Goal: Information Seeking & Learning: Learn about a topic

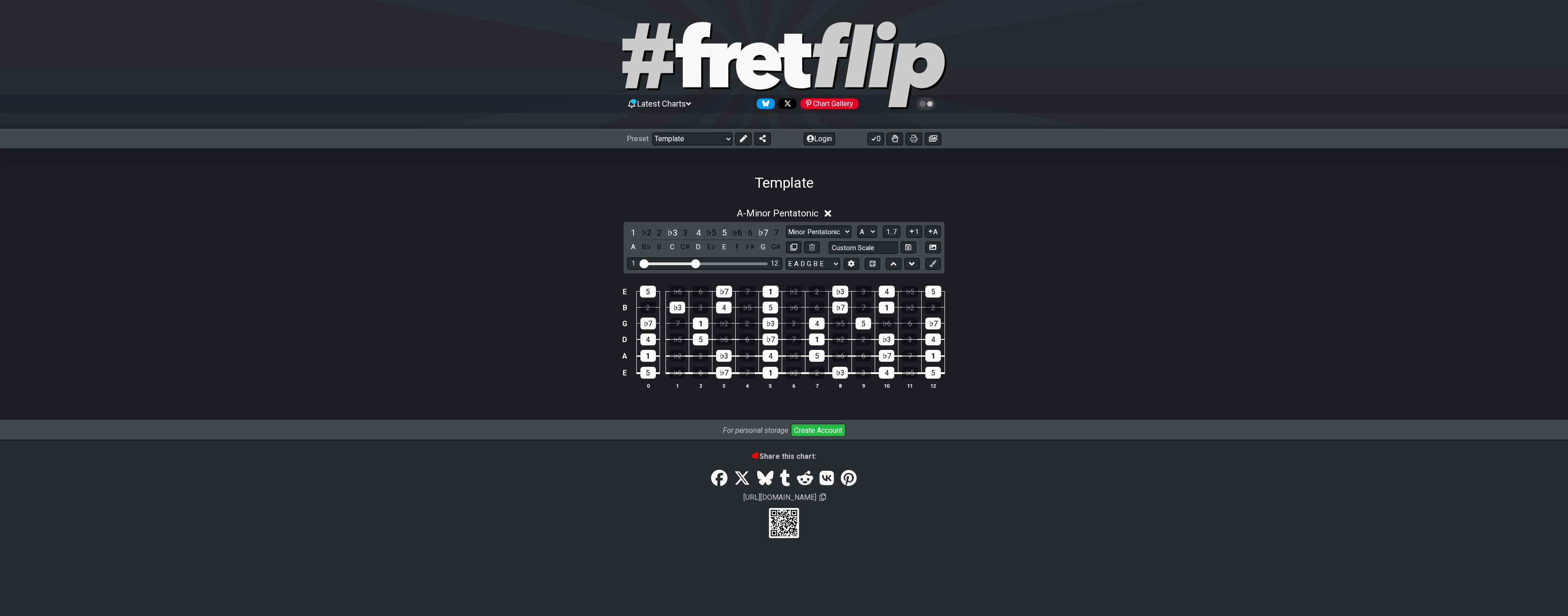
select select "/023177548424"
select select "A"
click at [797, 215] on span "A - Minor Pentatonic" at bounding box center [778, 213] width 82 height 11
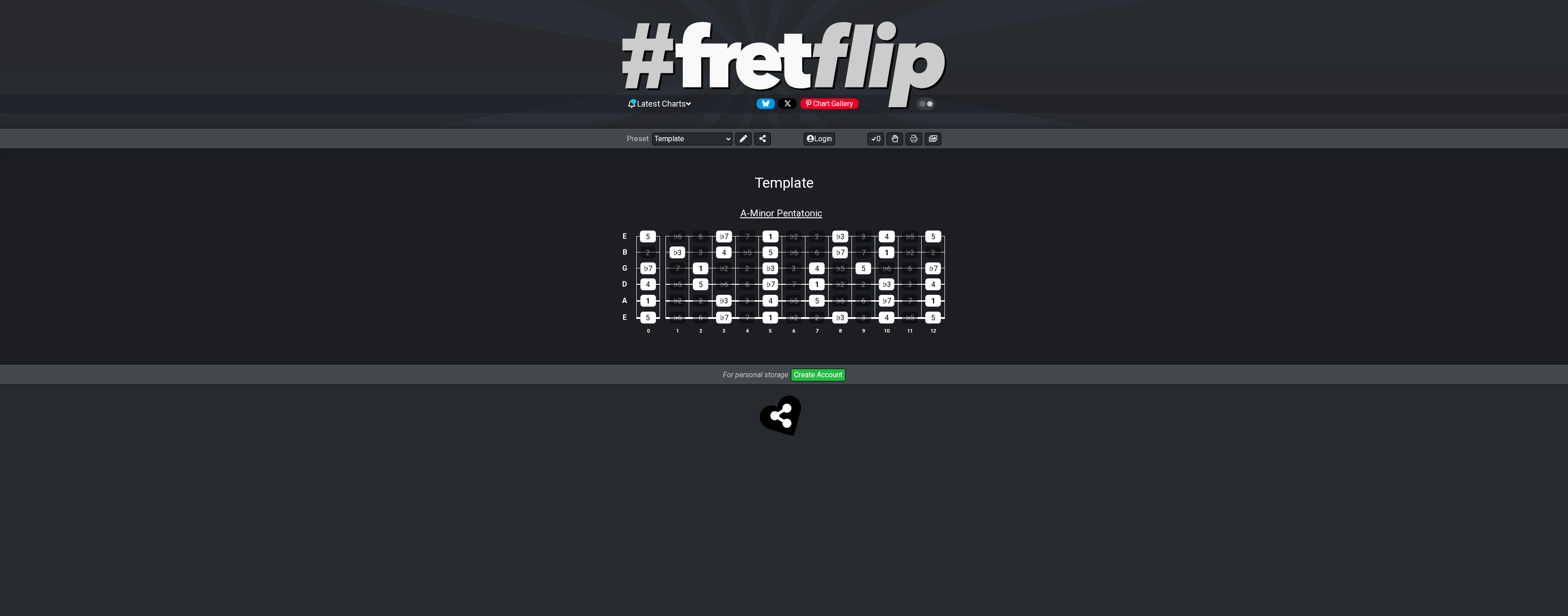
click at [797, 215] on span "A - Minor Pentatonic" at bounding box center [781, 213] width 82 height 11
select select "A"
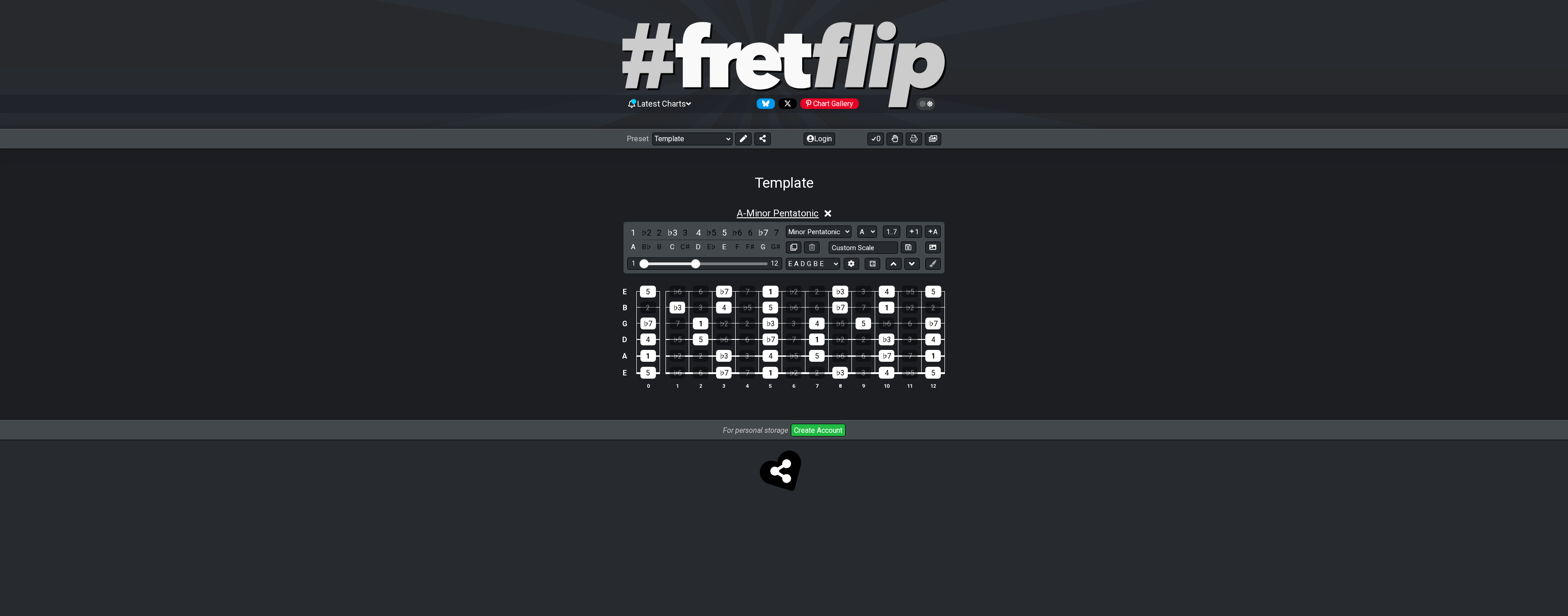
click at [797, 215] on span "A - Minor Pentatonic" at bounding box center [778, 213] width 82 height 11
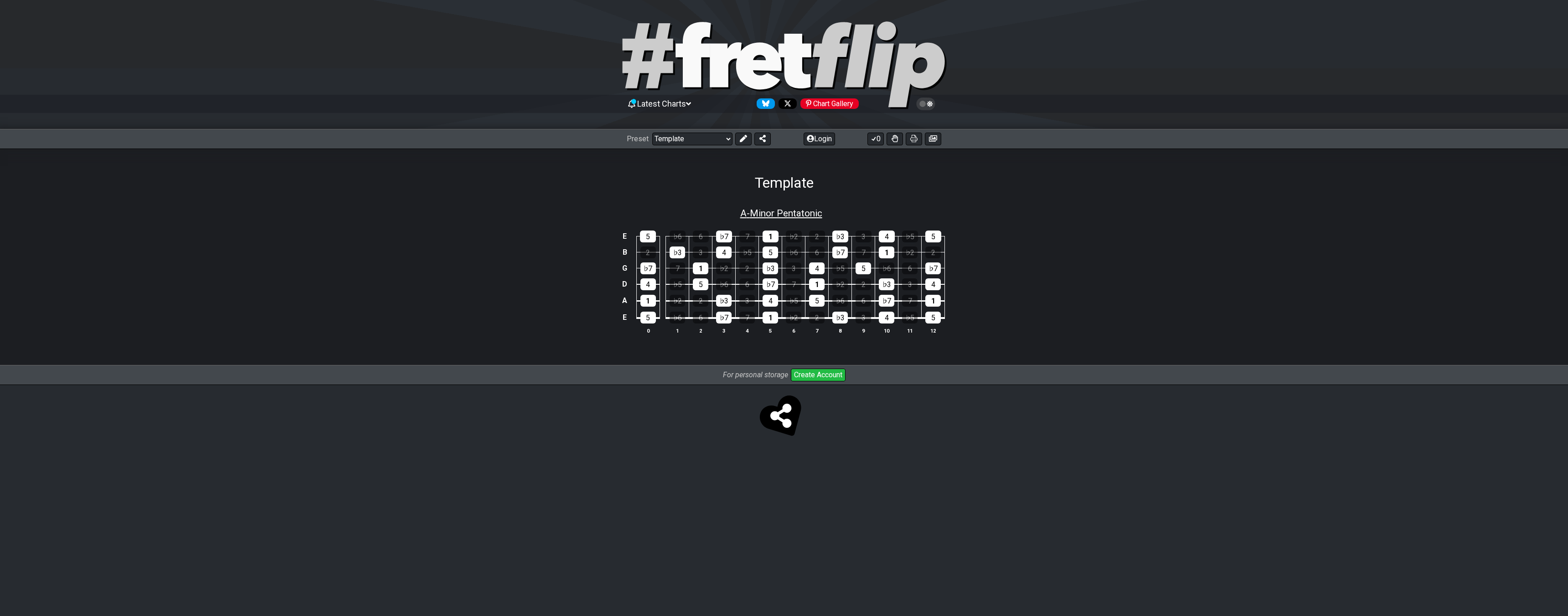
click at [797, 215] on span "A - Minor Pentatonic" at bounding box center [781, 213] width 82 height 11
select select "A"
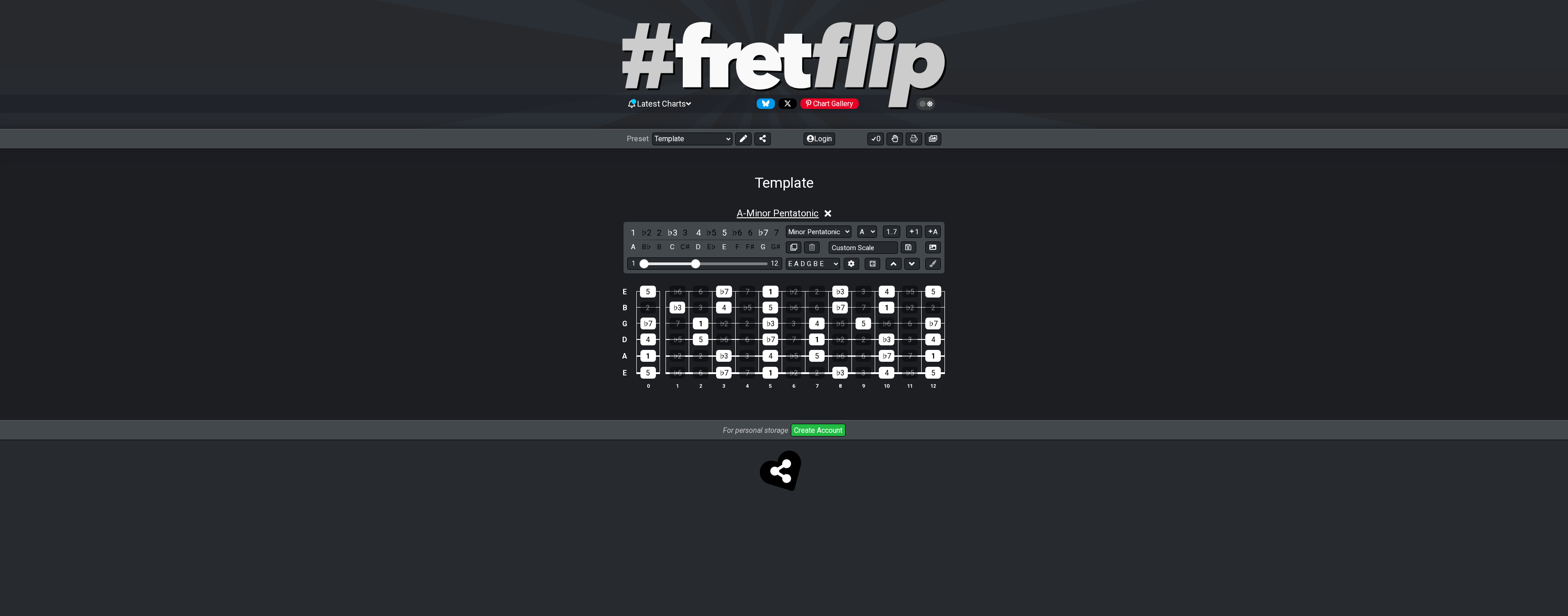
click at [797, 215] on span "A - Minor Pentatonic" at bounding box center [778, 213] width 82 height 11
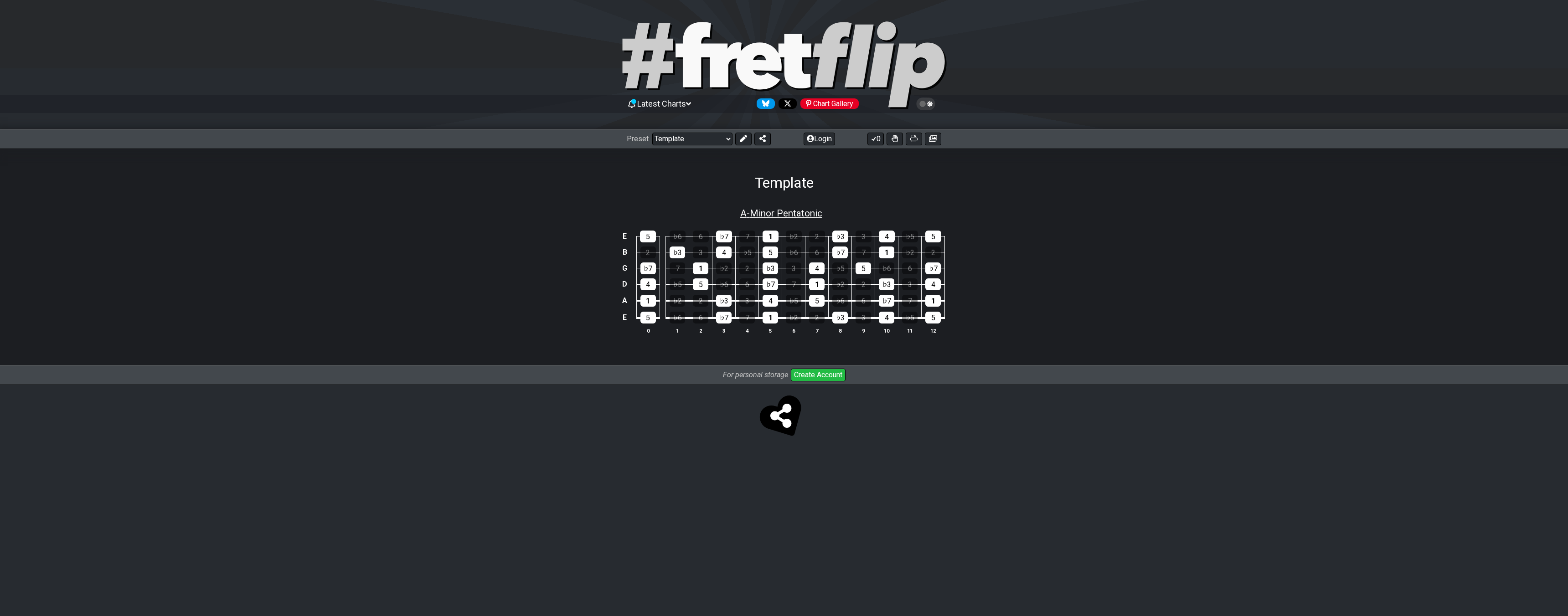
click at [797, 215] on span "A - Minor Pentatonic" at bounding box center [781, 213] width 82 height 11
select select "A"
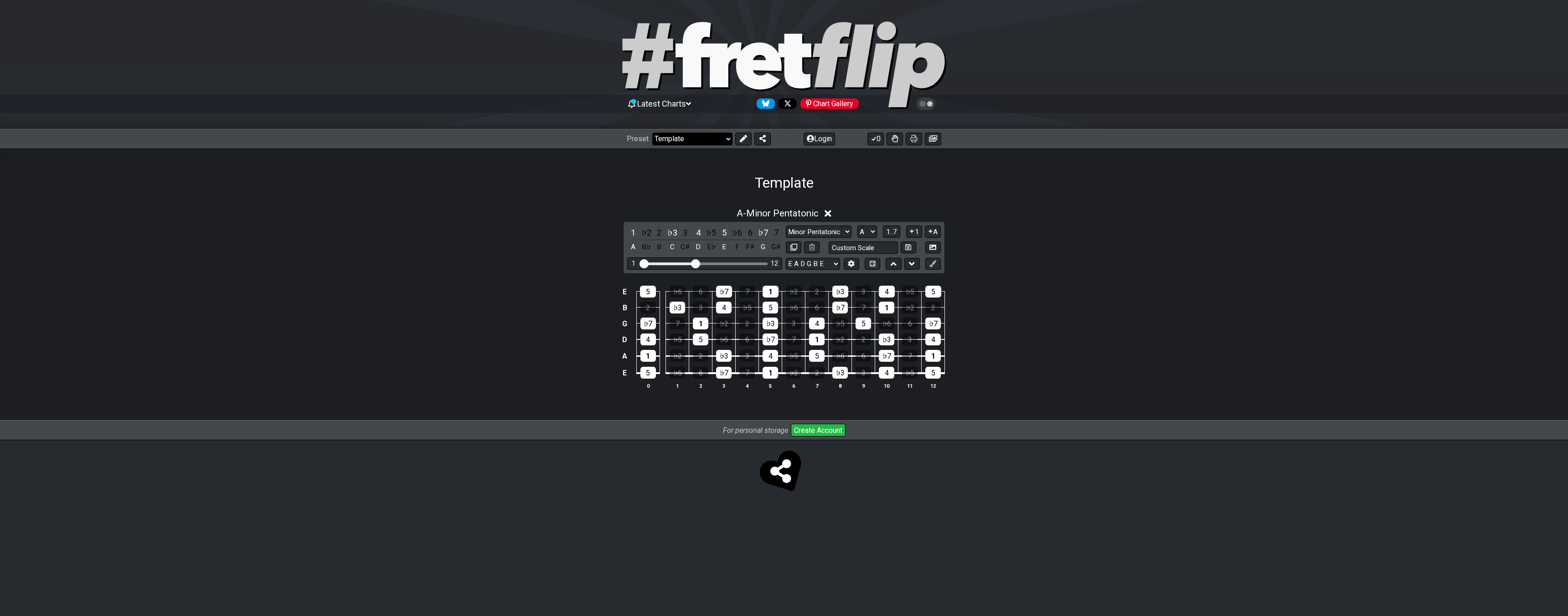
click at [689, 133] on select "Welcome to #fretflip! Template Custom Preset Minor Pentatonic Major Pentatonic …" at bounding box center [693, 139] width 80 height 13
click at [671, 102] on span "Latest Charts" at bounding box center [661, 103] width 49 height 10
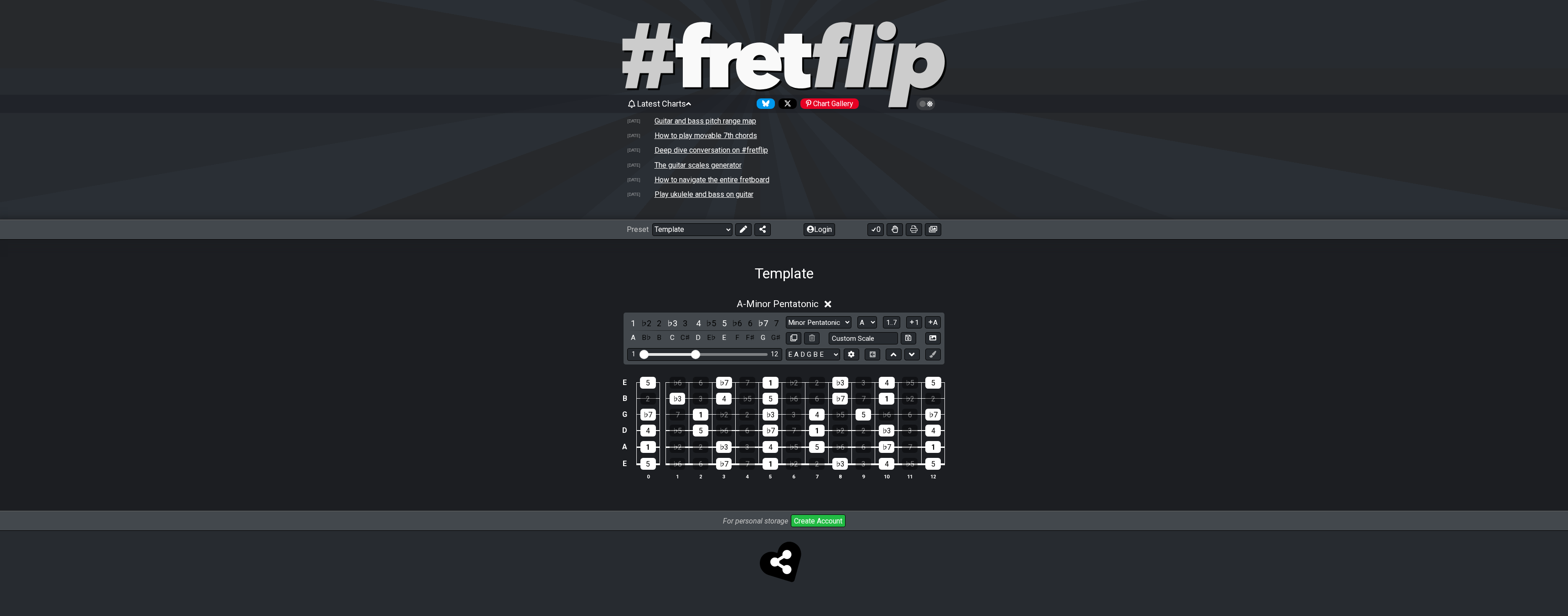
click at [678, 101] on span "Latest Charts" at bounding box center [661, 103] width 49 height 10
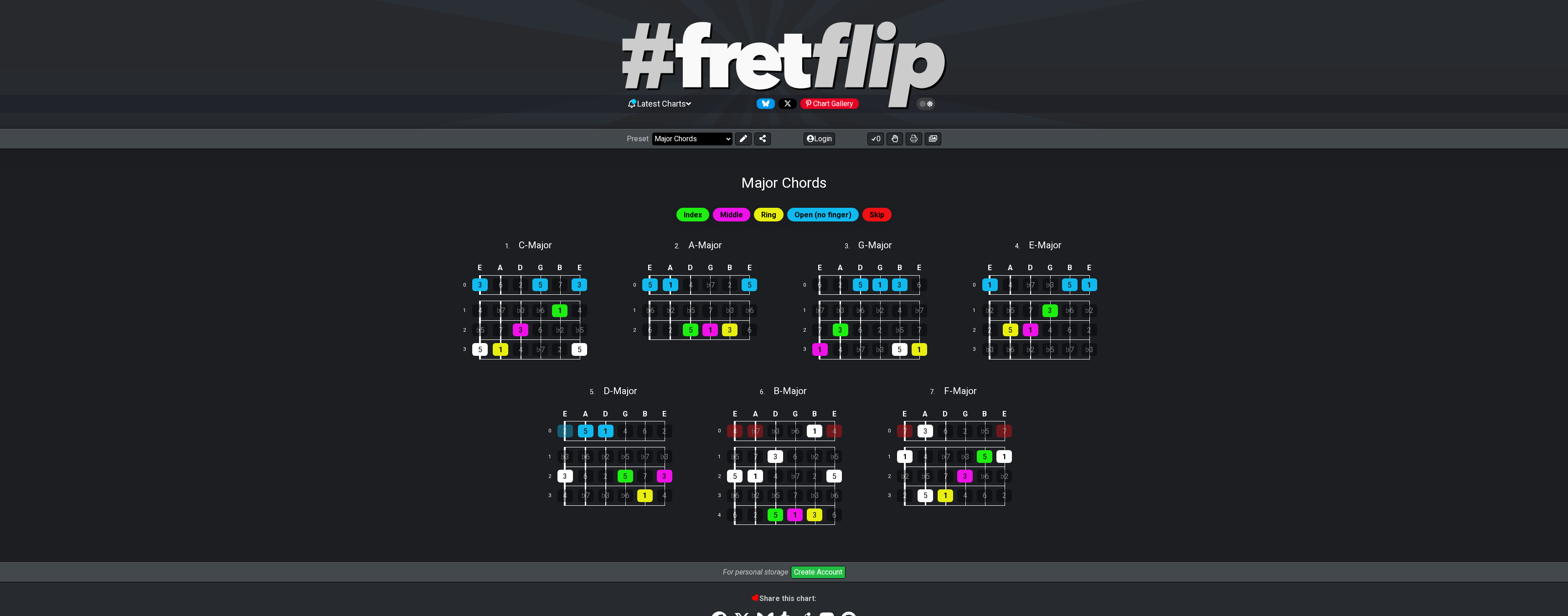
click at [706, 142] on select "Welcome to #fretflip! Major Chords Custom Preset Minor Pentatonic Major Pentato…" at bounding box center [693, 139] width 80 height 13
select select "/find-all-notes"
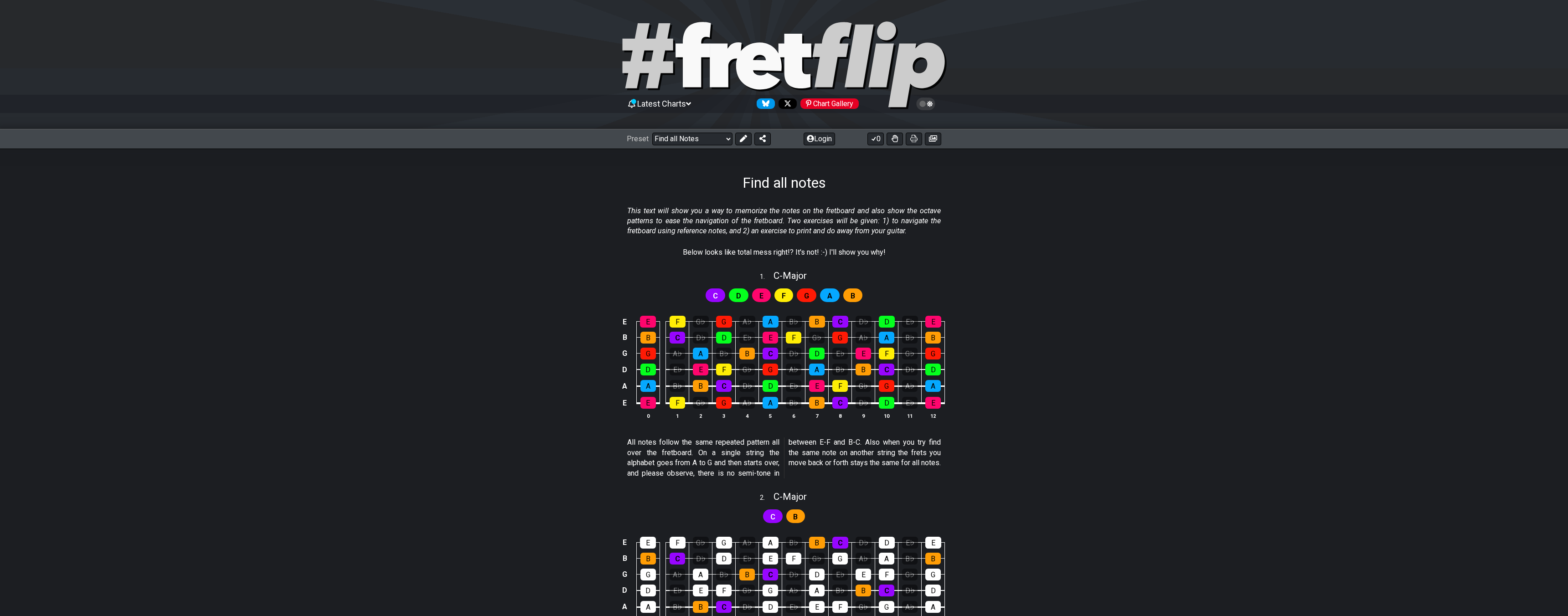
scroll to position [1, 0]
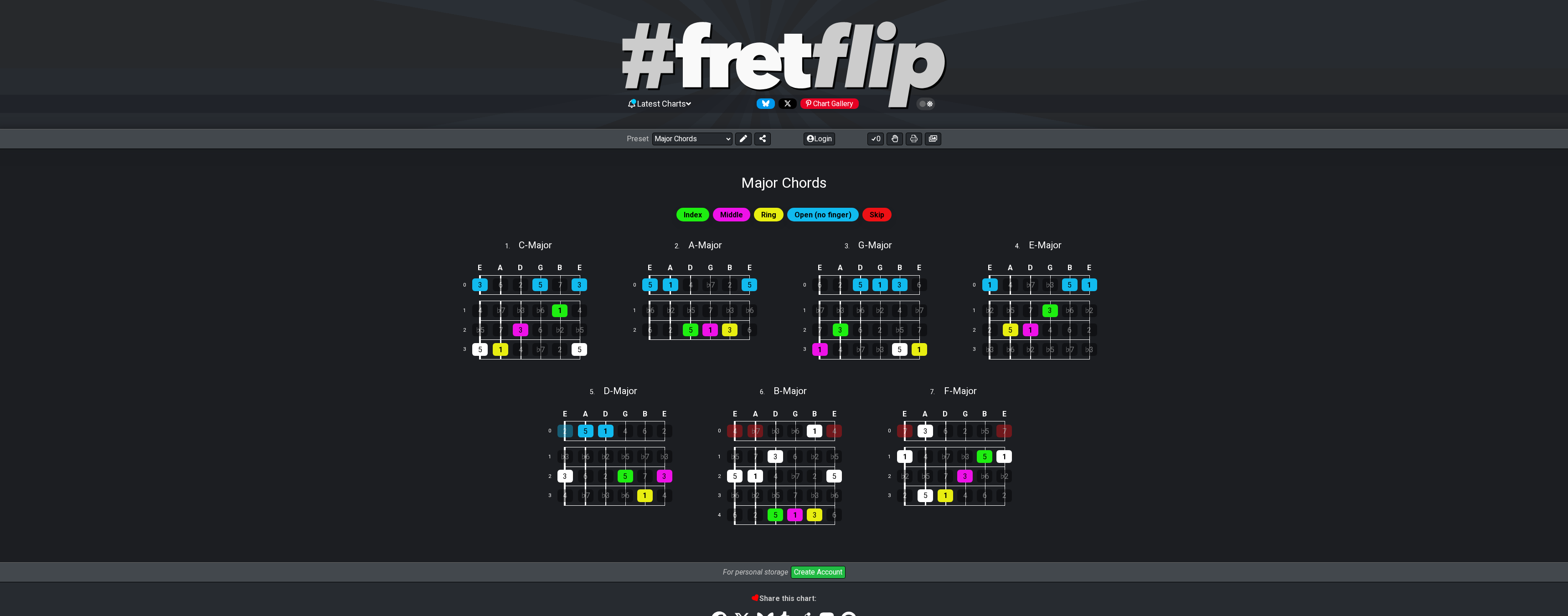
select select "/major-chords"
